Goal: Task Accomplishment & Management: Manage account settings

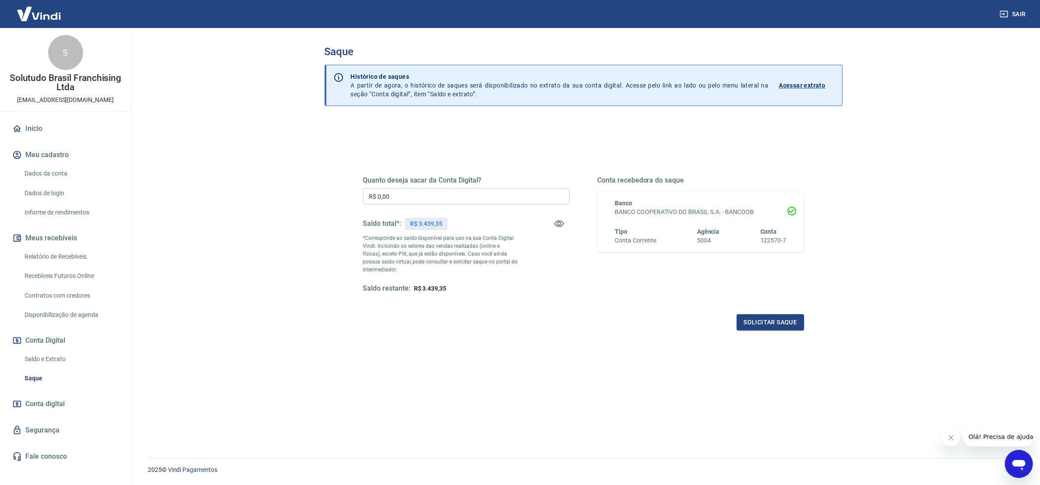
click at [432, 197] on input "R$ 0,00" at bounding box center [466, 196] width 206 height 16
type input "R$ 3.439,35"
click at [800, 323] on button "Solicitar saque" at bounding box center [770, 322] width 67 height 16
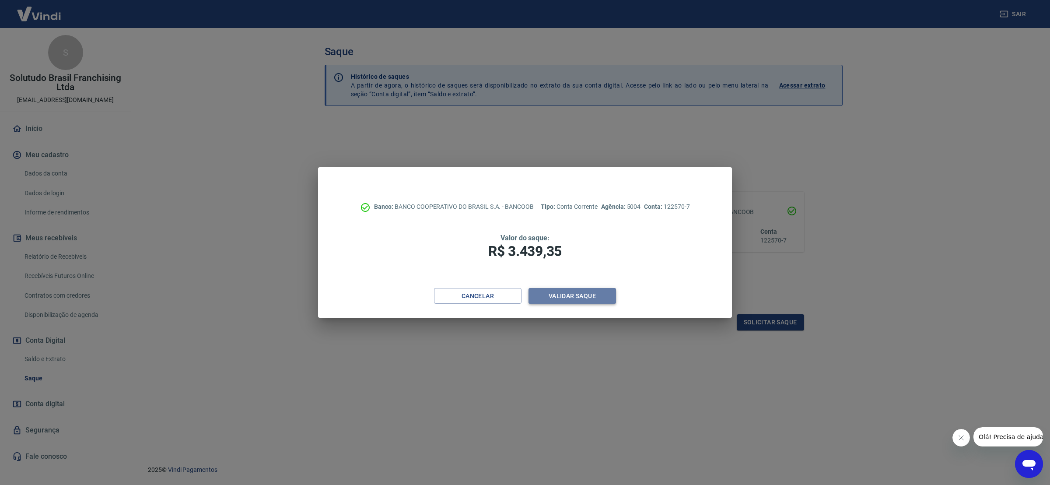
click at [583, 294] on button "Validar saque" at bounding box center [571, 296] width 87 height 16
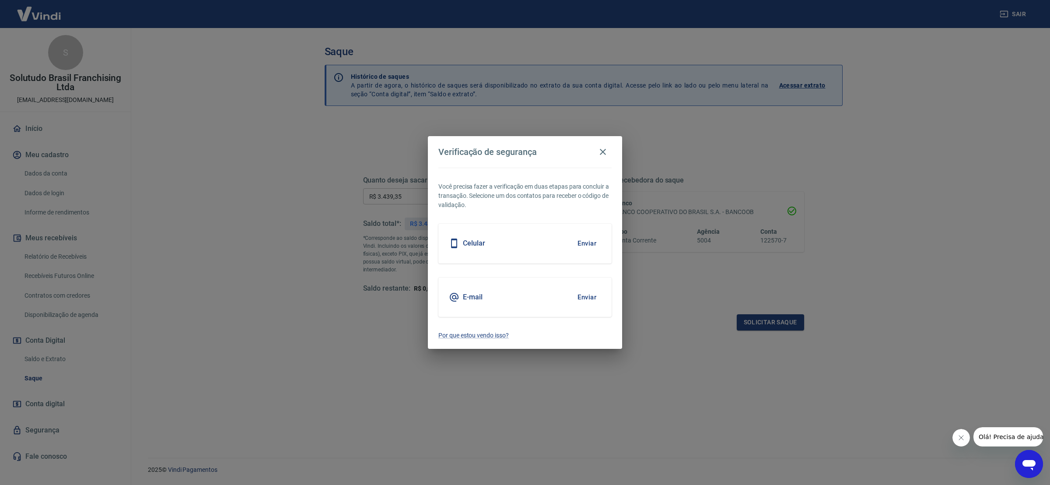
click at [581, 288] on button "Enviar" at bounding box center [587, 297] width 28 height 18
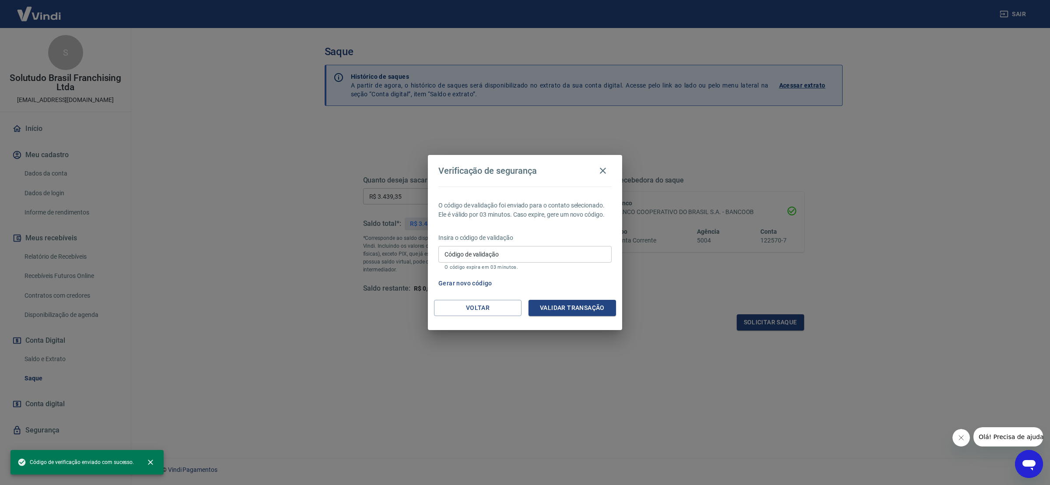
drag, startPoint x: 546, startPoint y: 251, endPoint x: 551, endPoint y: 254, distance: 5.9
click at [546, 251] on input "Código de validação" at bounding box center [524, 254] width 173 height 16
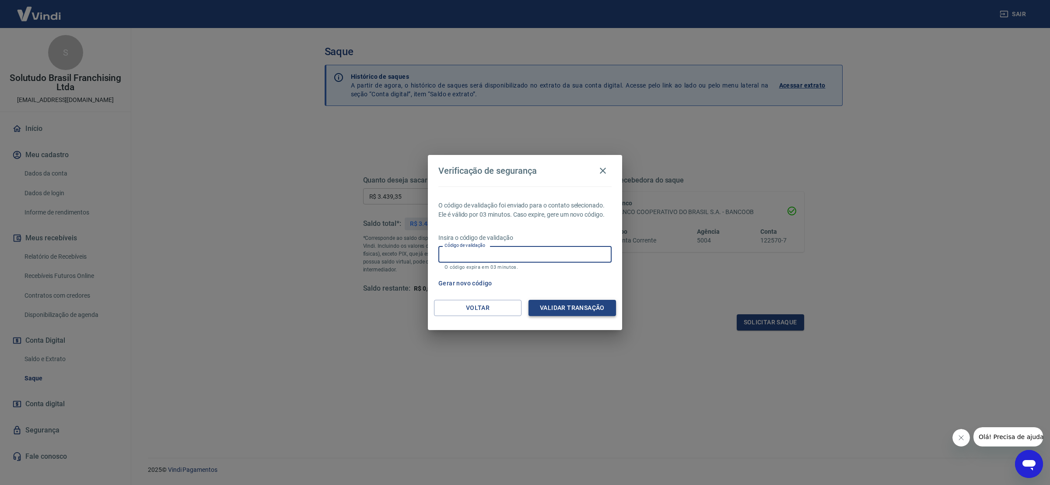
paste input "710491"
type input "710491"
click at [598, 309] on button "Validar transação" at bounding box center [571, 308] width 87 height 16
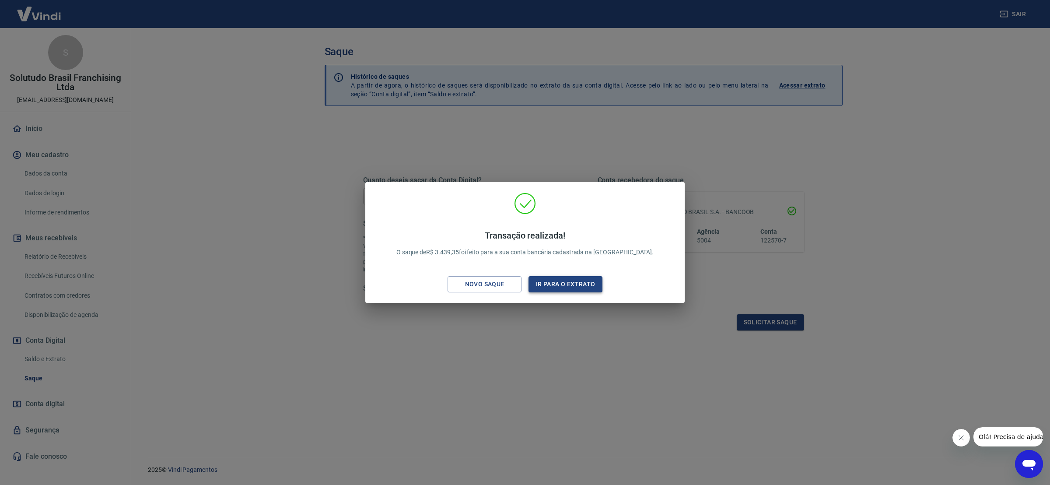
click at [562, 281] on button "Ir para o extrato" at bounding box center [565, 284] width 74 height 16
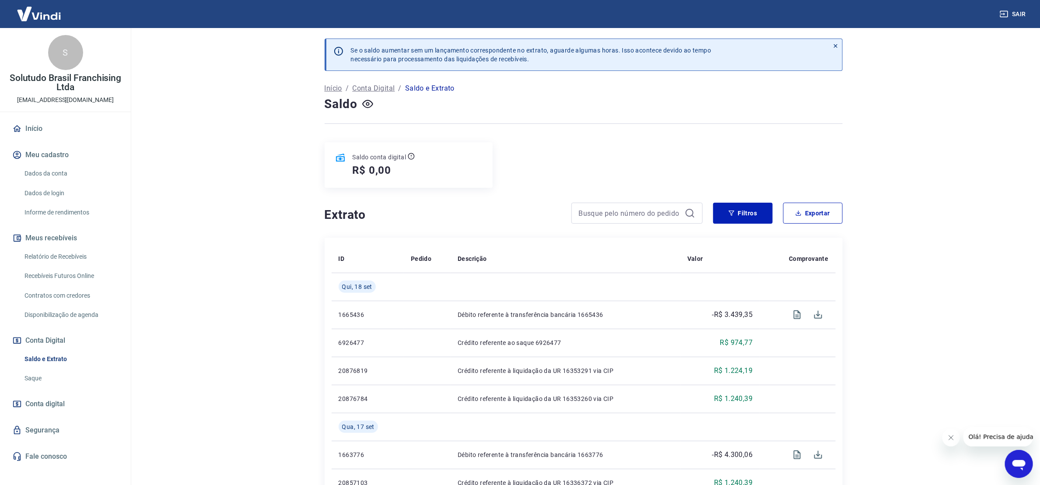
click at [59, 251] on link "Relatório de Recebíveis" at bounding box center [70, 257] width 99 height 18
